Goal: Task Accomplishment & Management: Use online tool/utility

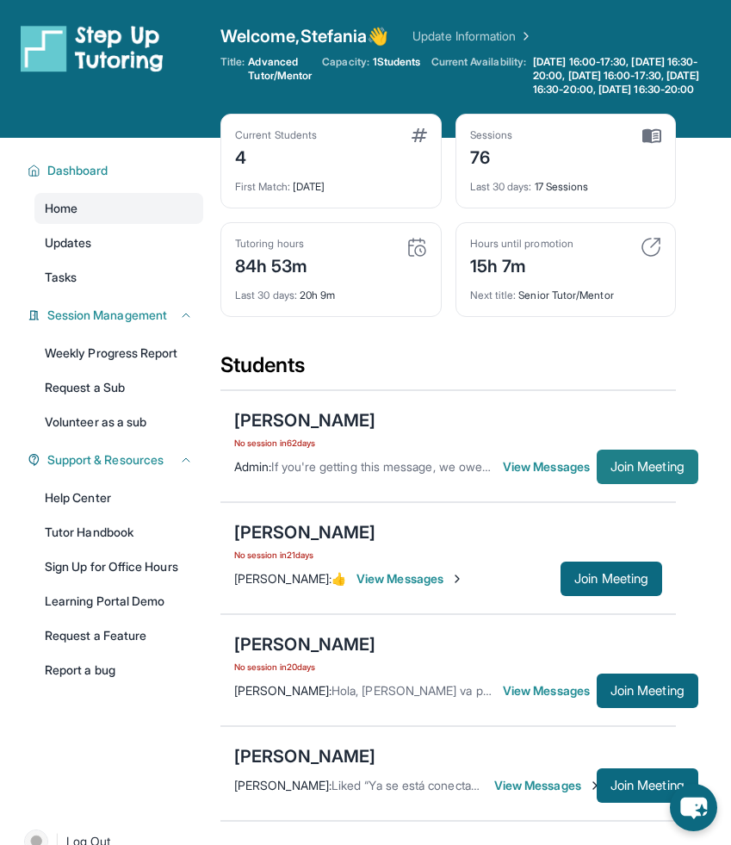
click at [667, 472] on span "Join Meeting" at bounding box center [648, 467] width 74 height 10
